Goal: Obtain resource: Obtain resource

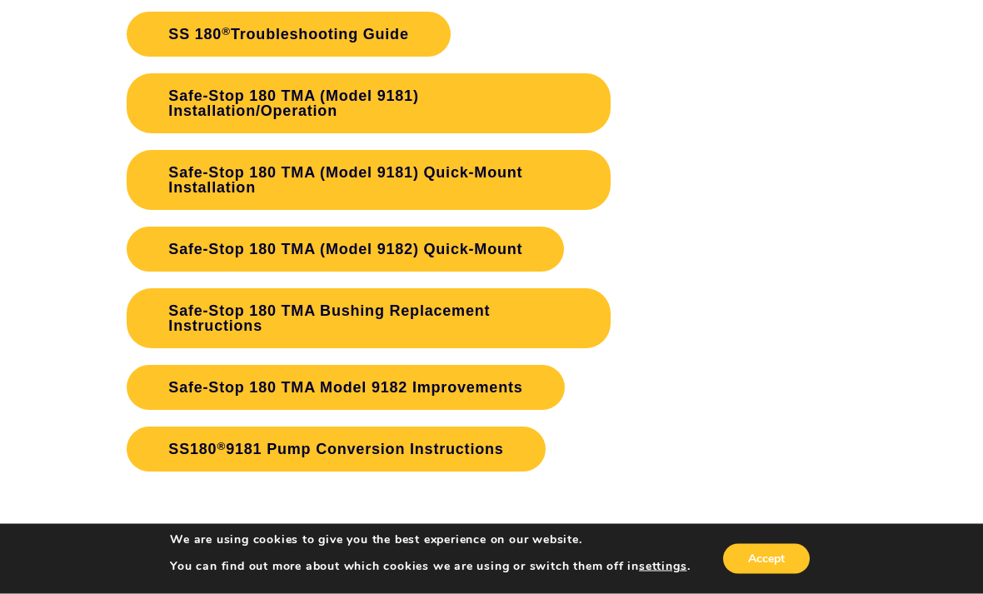
scroll to position [3140, 0]
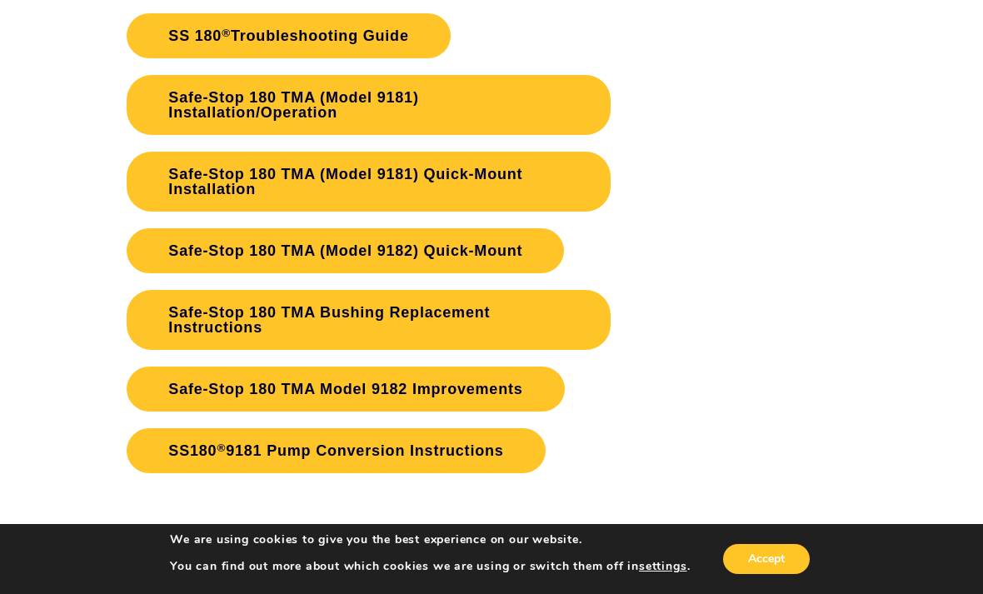
click at [430, 239] on link "Safe-Stop 180 TMA (Model 9182) Quick-Mount" at bounding box center [345, 250] width 437 height 45
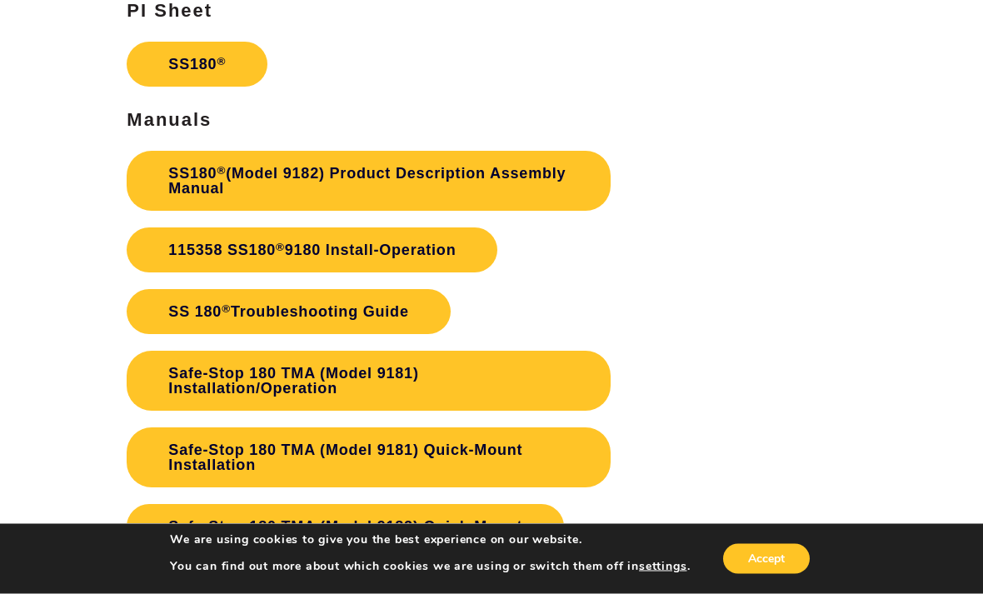
scroll to position [2865, 0]
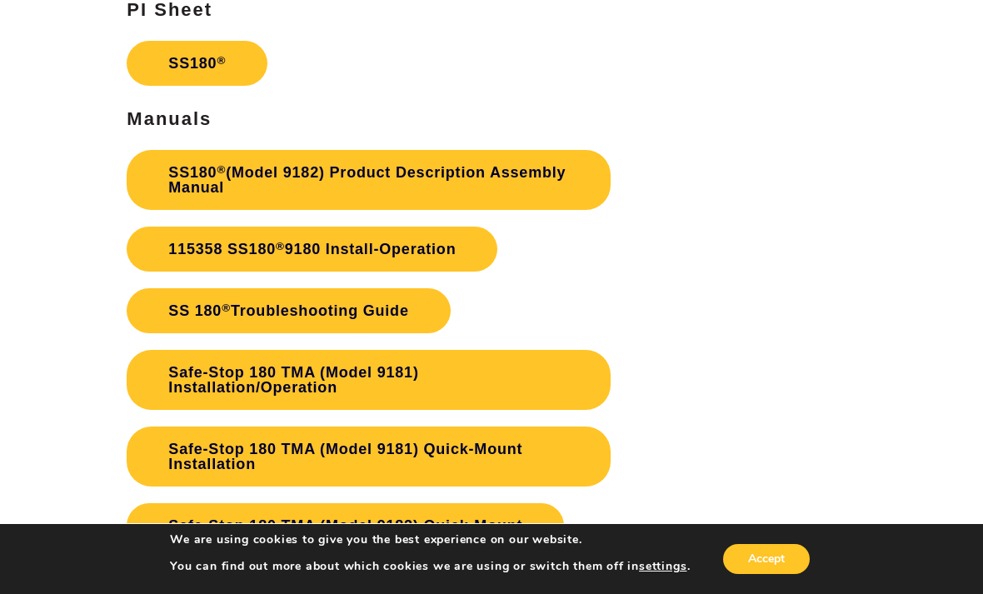
click at [433, 242] on link "115358 SS180 ® 9180 Install-Operation" at bounding box center [312, 249] width 371 height 45
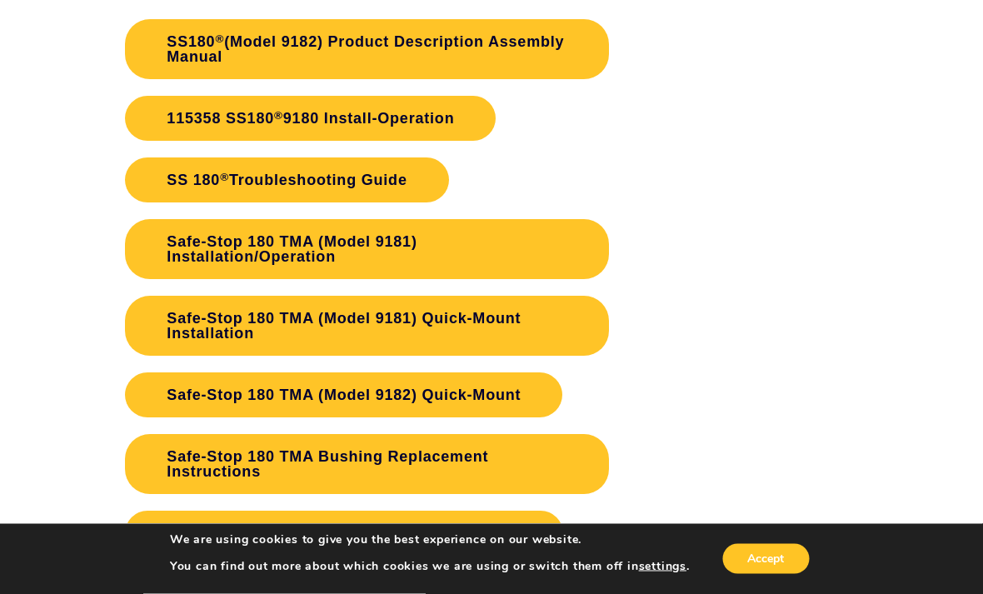
scroll to position [3004, 1]
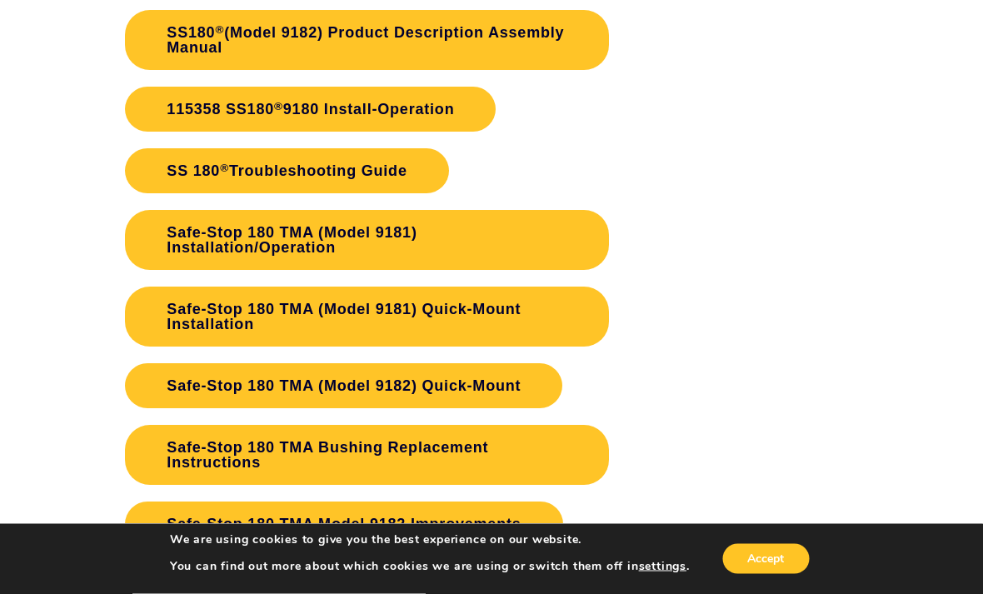
click at [554, 305] on link "Safe-Stop 180 TMA (Model 9181) Quick-Mount Installation" at bounding box center [367, 317] width 483 height 60
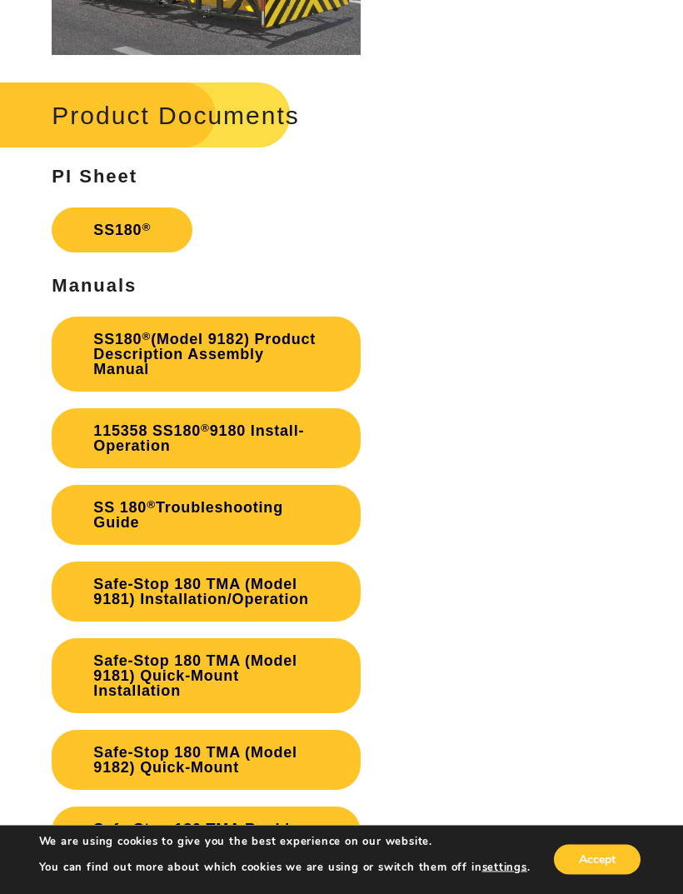
scroll to position [2635, 50]
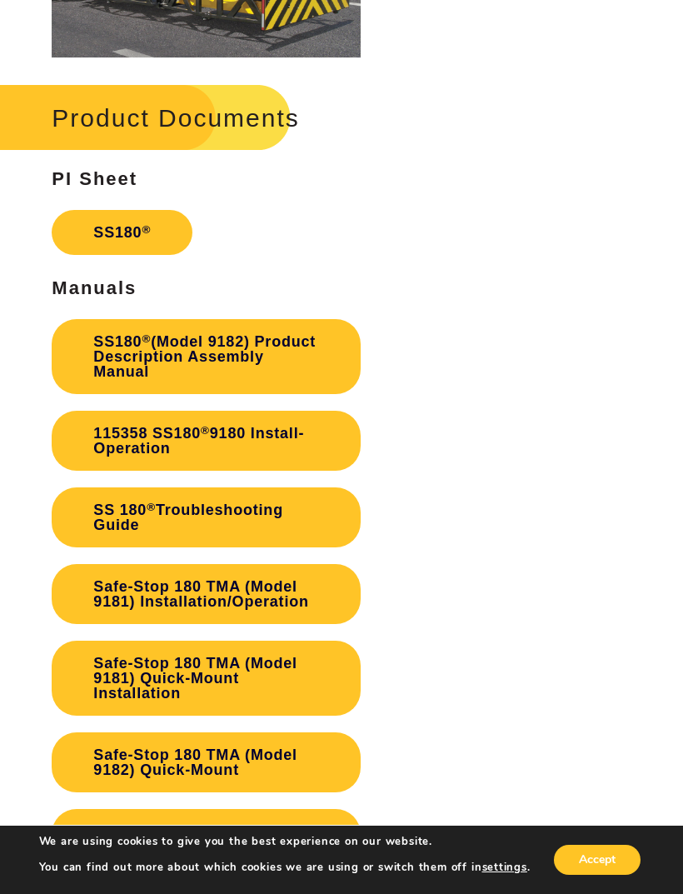
click at [299, 428] on link "115358 SS180 ® 9180 Install-Operation" at bounding box center [206, 441] width 308 height 60
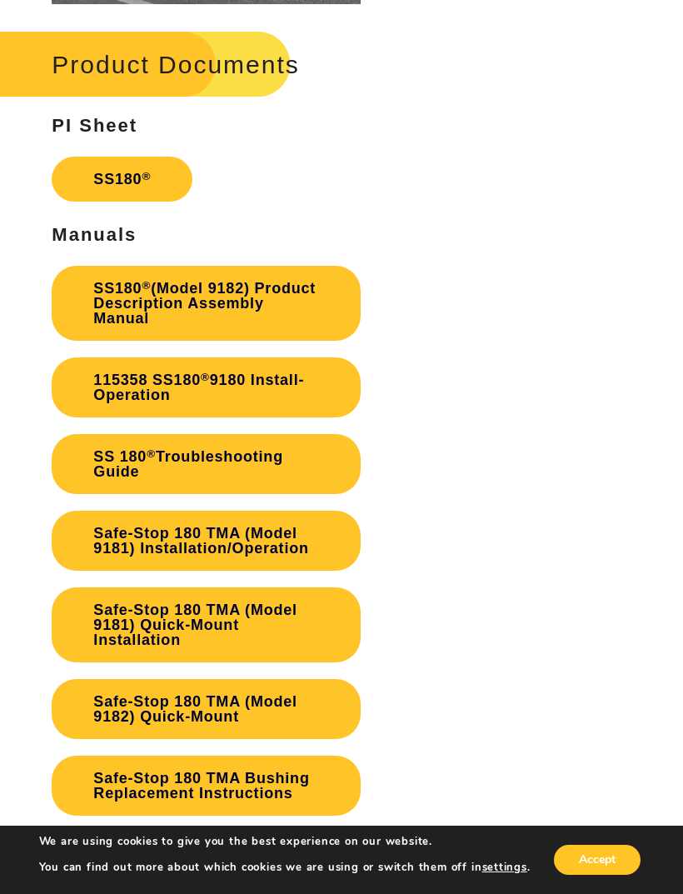
click at [113, 511] on link "Safe-Stop 180 TMA (Model 9181) Installation/Operation" at bounding box center [206, 541] width 308 height 60
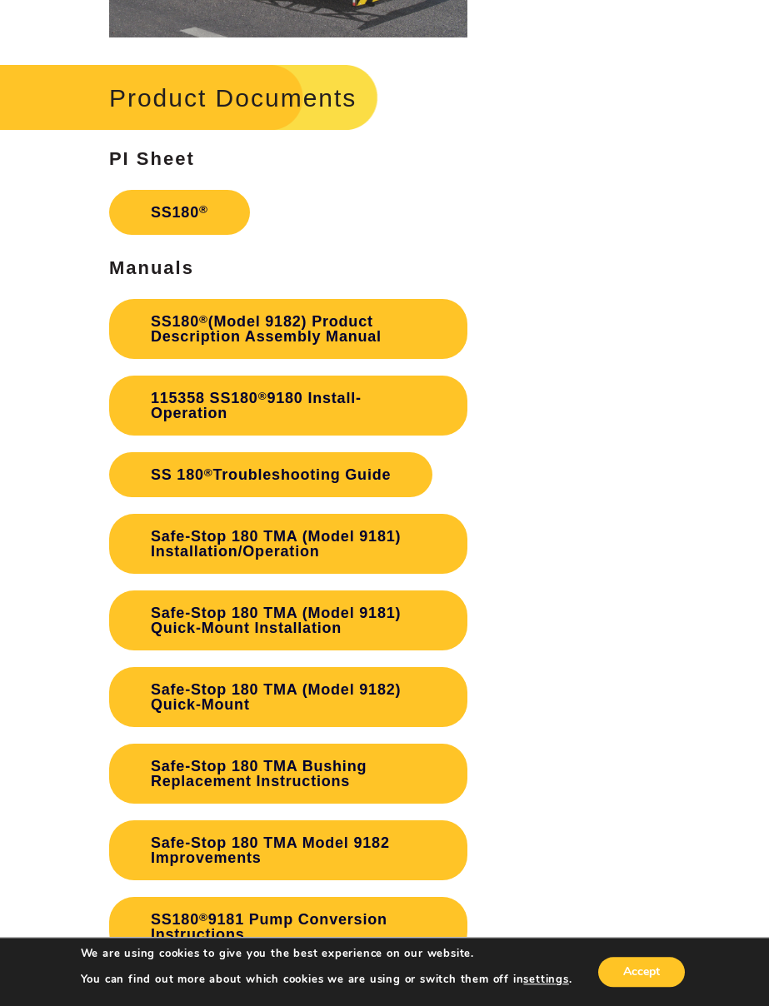
scroll to position [2596, 0]
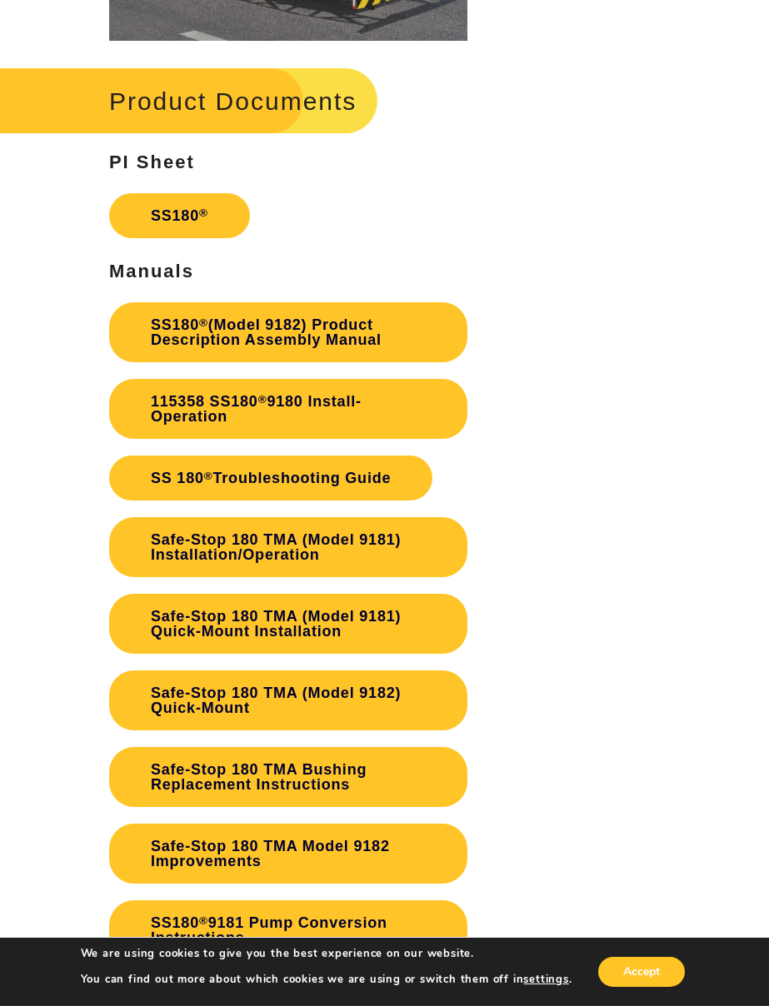
click at [166, 384] on link "115358 SS180 ® 9180 Install-Operation" at bounding box center [288, 409] width 358 height 60
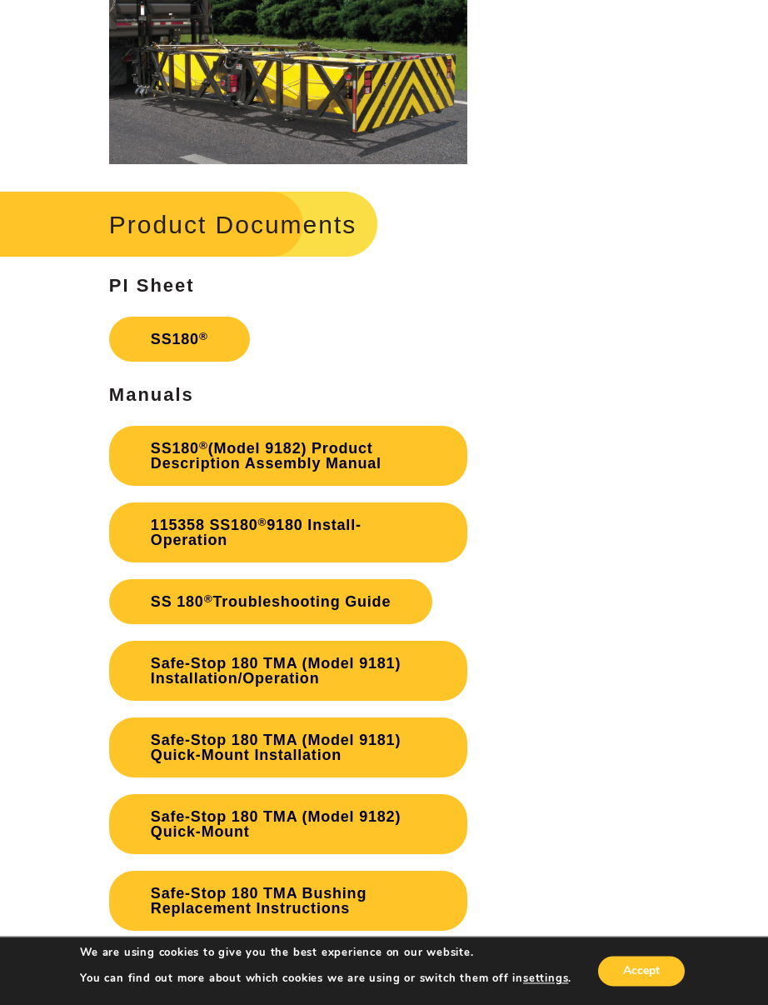
scroll to position [2472, 0]
click at [372, 436] on link "SS180 ® (Model 9182) Product Description Assembly Manual" at bounding box center [288, 456] width 358 height 60
